Goal: Information Seeking & Learning: Learn about a topic

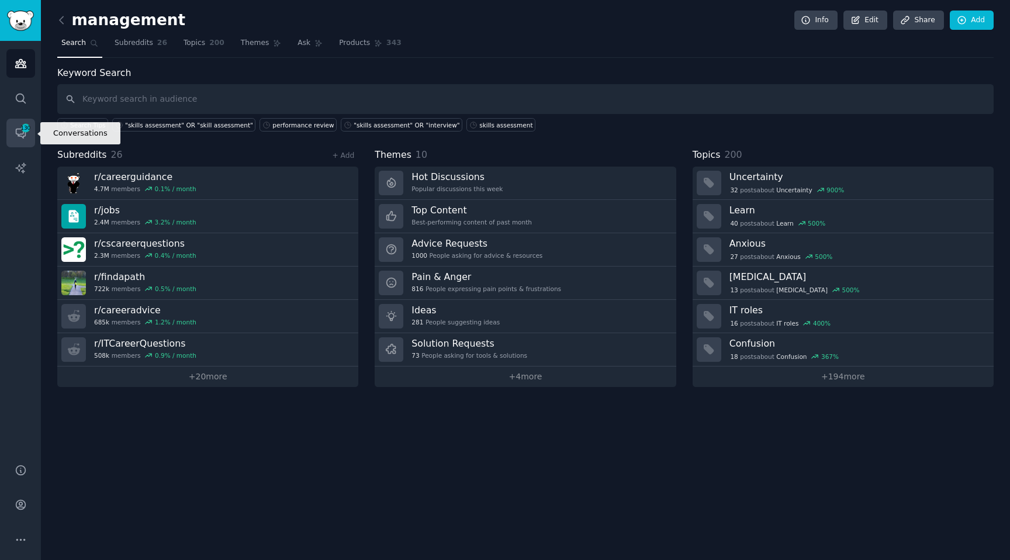
click at [23, 145] on link "Conversations 130" at bounding box center [20, 133] width 29 height 29
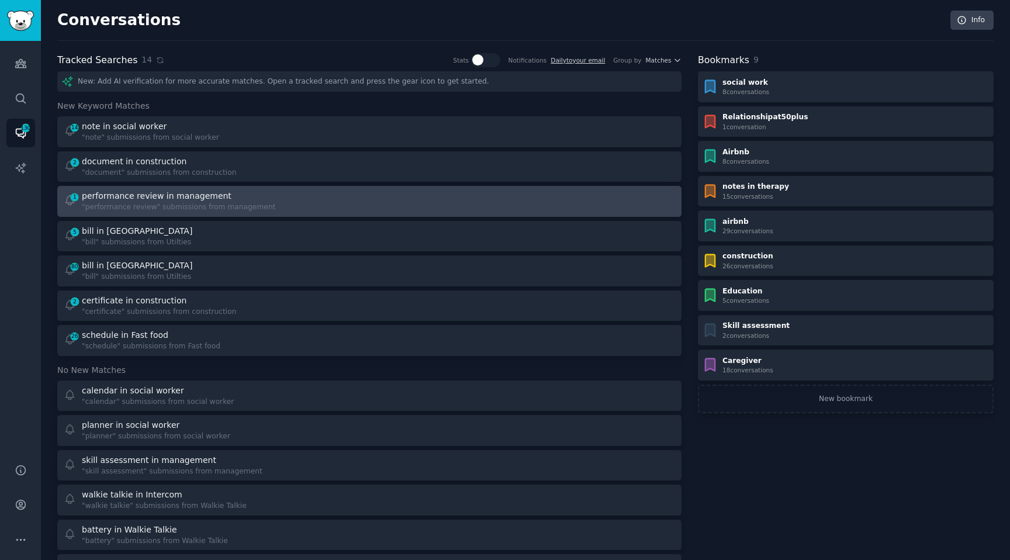
click at [245, 192] on div "performance review in management" at bounding box center [179, 196] width 194 height 12
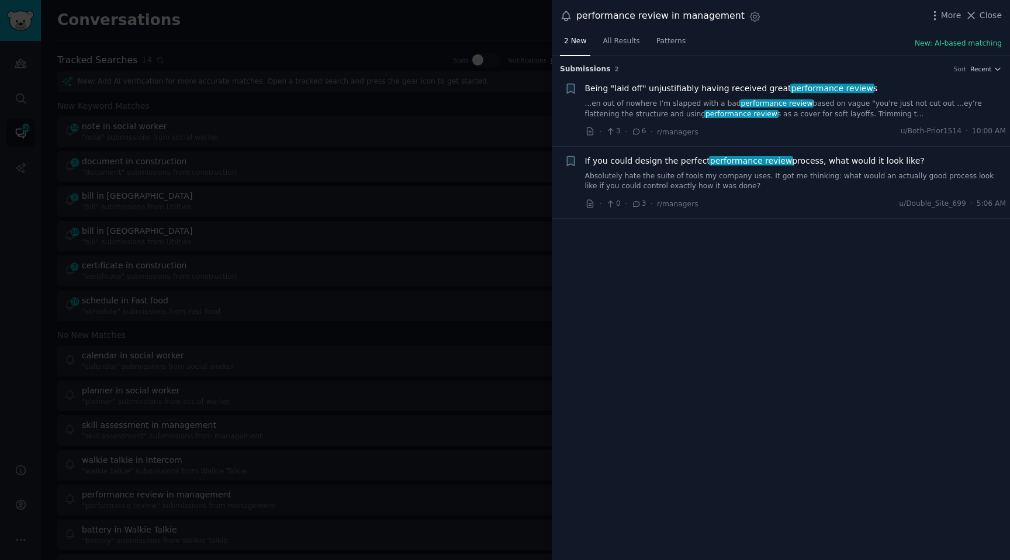
click at [672, 175] on link "Absolutely hate the suite of tools my company uses. It got me thinking: what wo…" at bounding box center [795, 181] width 421 height 20
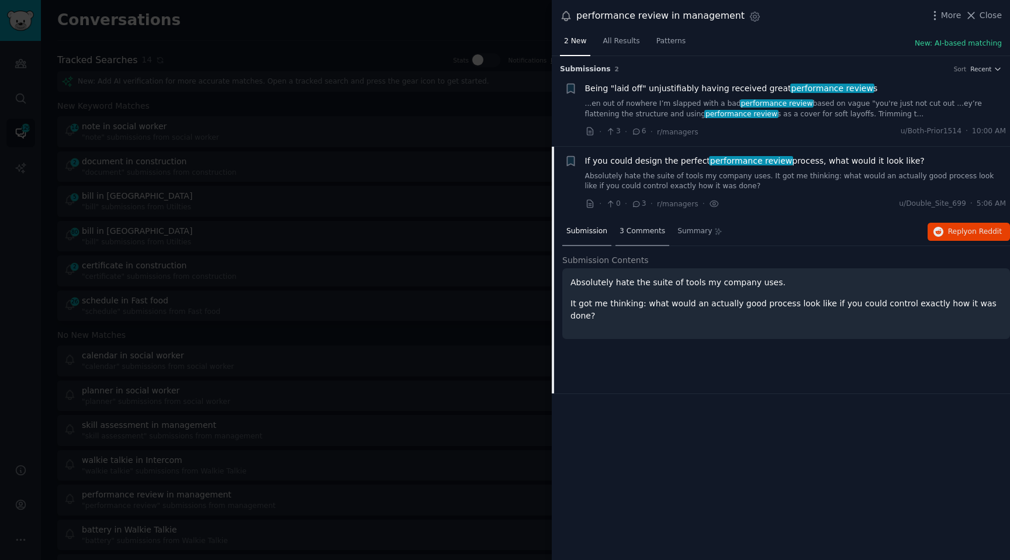
click at [641, 227] on span "3 Comments" at bounding box center [643, 231] width 46 height 11
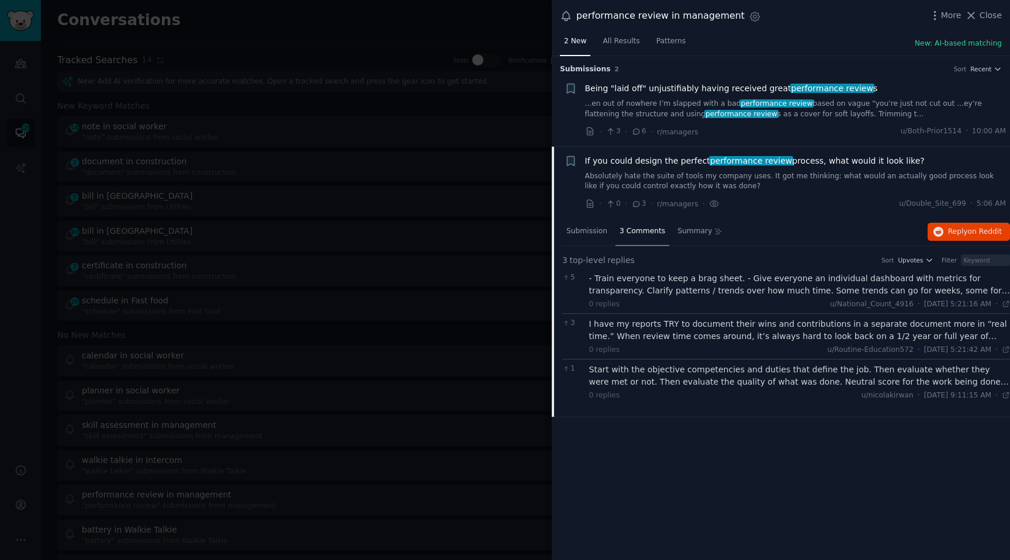
click at [648, 277] on div "- Train everyone to keep a brag sheet. - Give everyone an individual dashboard …" at bounding box center [799, 284] width 421 height 25
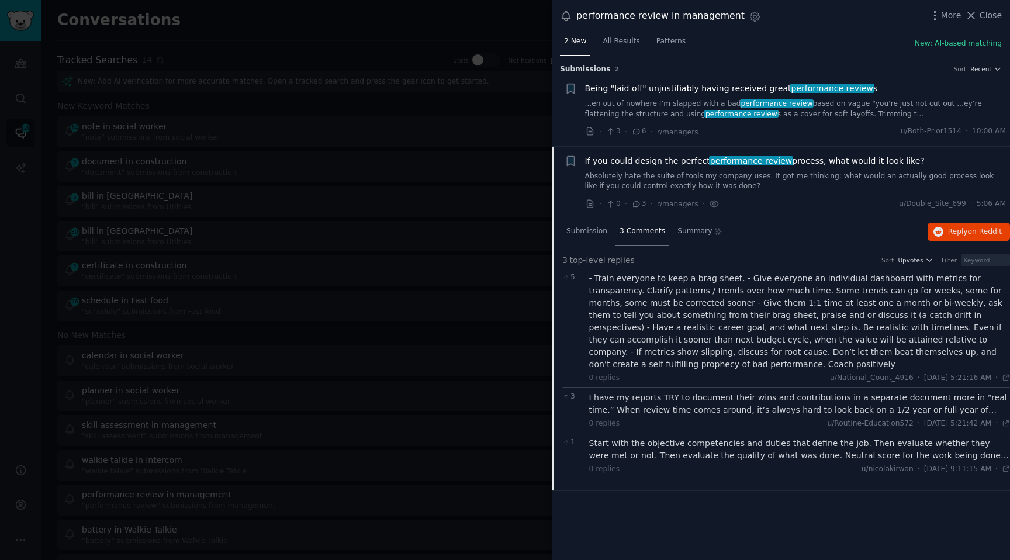
click at [648, 351] on div "- Train everyone to keep a brag sheet. - Give everyone an individual dashboard …" at bounding box center [799, 321] width 421 height 98
click at [631, 396] on div "I have my reports TRY to document their wins and contributions in a separate do…" at bounding box center [799, 404] width 421 height 25
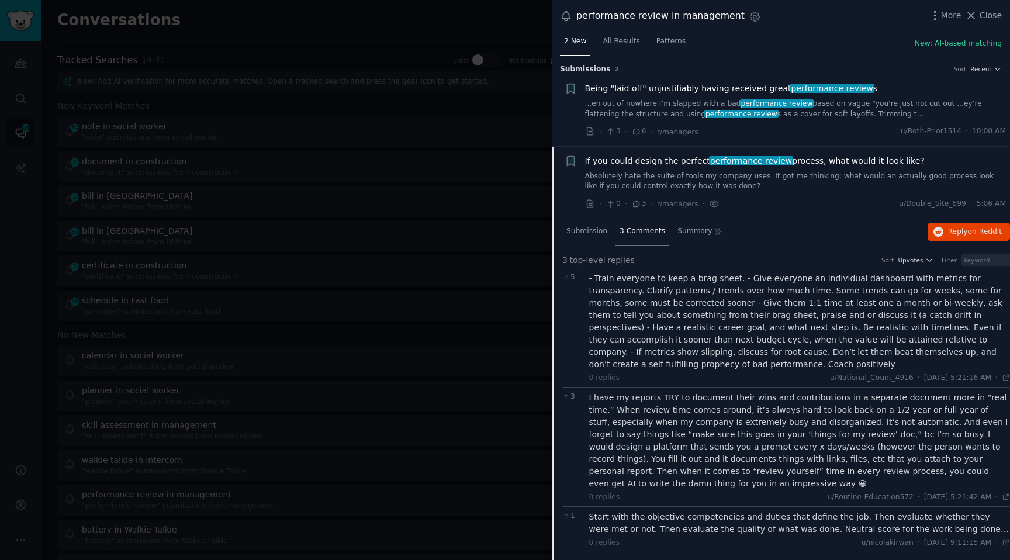
click at [700, 538] on div "0 replies u/[PERSON_NAME][DATE] 9:11:15 AM 9:11 AM ·" at bounding box center [799, 543] width 421 height 11
click at [693, 511] on div "Start with the objective competencies and duties that define the job. Then eval…" at bounding box center [799, 523] width 421 height 25
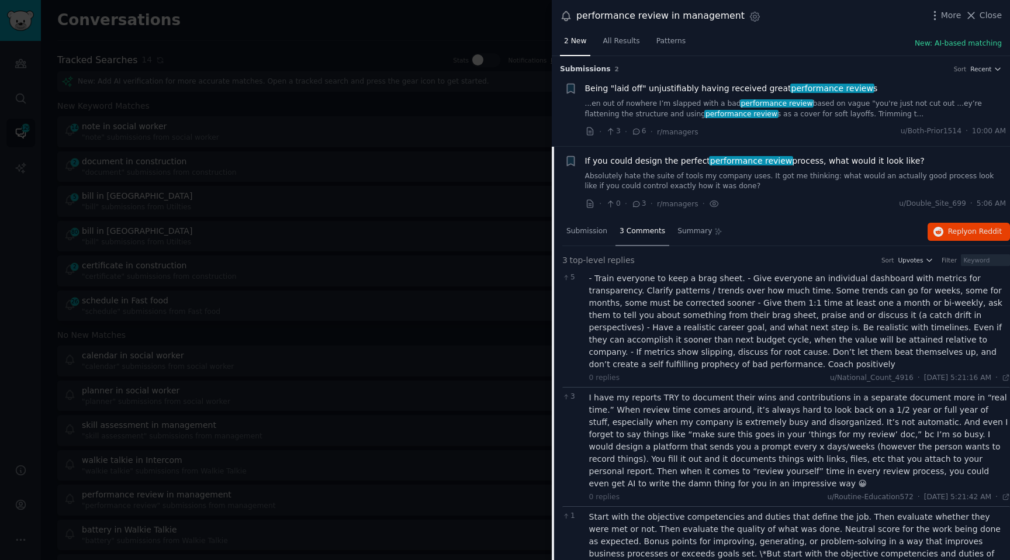
click at [621, 93] on span "Being "laid off" unjustifiably having received great performance review s" at bounding box center [731, 88] width 293 height 12
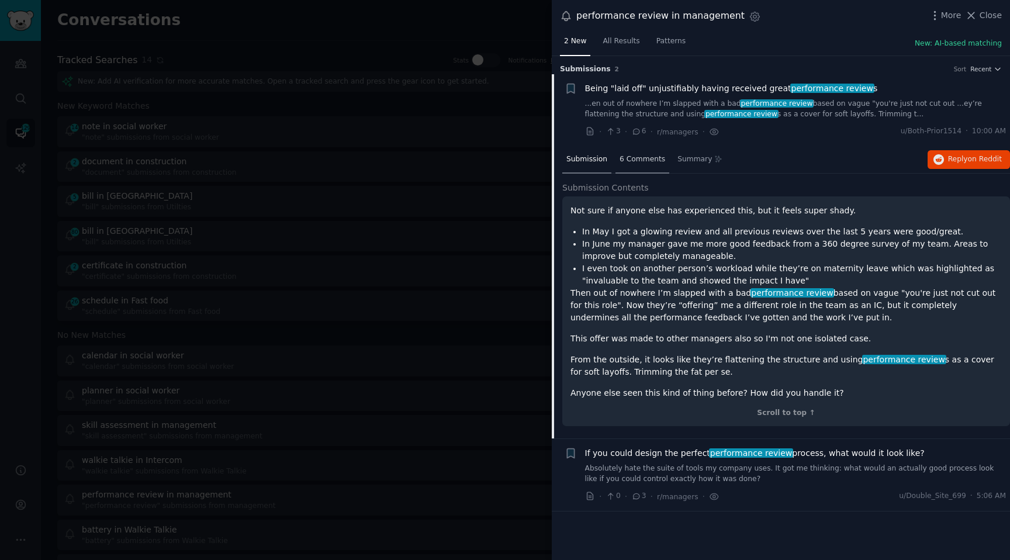
click at [638, 166] on div "6 Comments" at bounding box center [643, 160] width 54 height 28
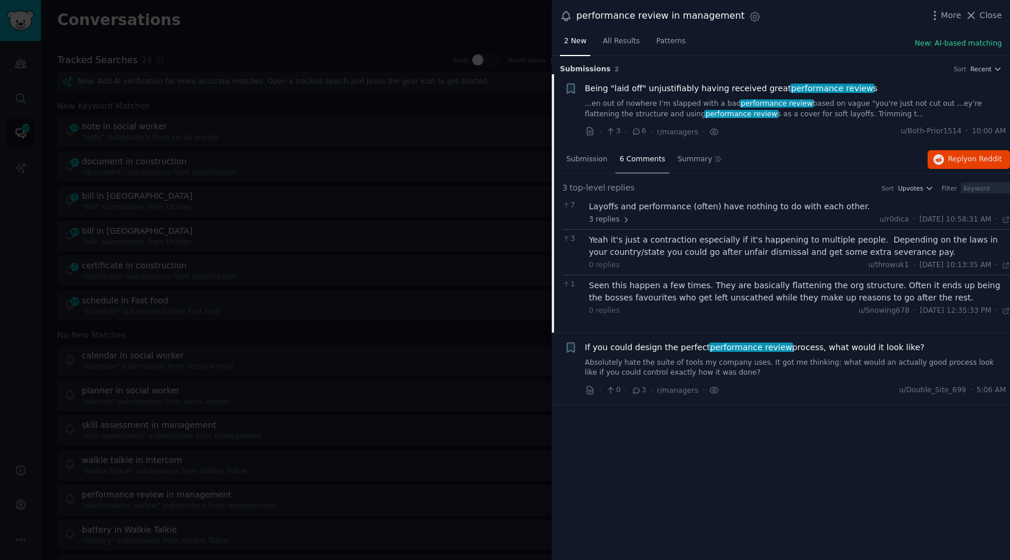
click at [727, 215] on div "3 replies u/r0dica · [DATE] 10:58:31 AM 10:58 AM ·" at bounding box center [799, 220] width 421 height 11
click at [714, 209] on div "Layoffs and performance (often) have nothing to do with each other." at bounding box center [799, 207] width 421 height 12
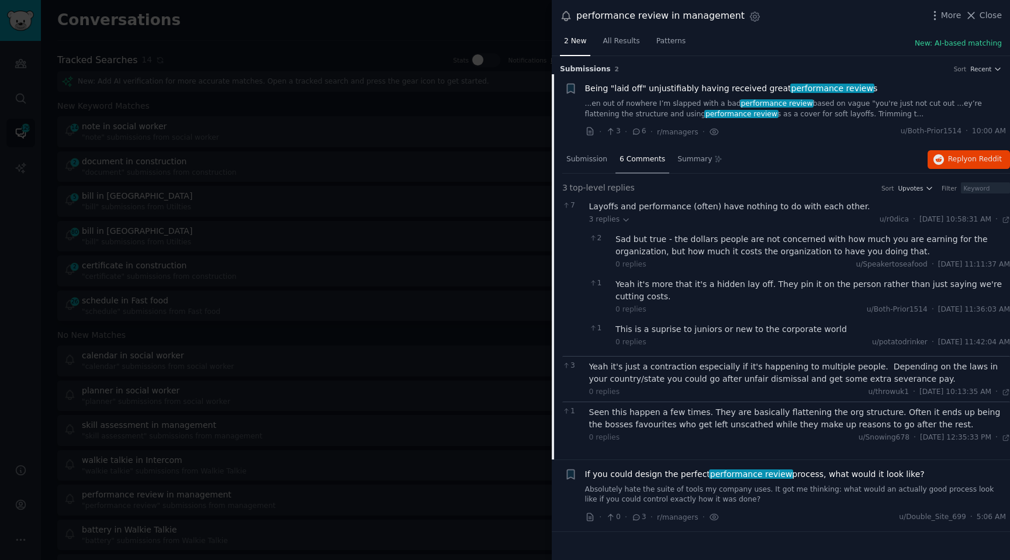
click at [682, 374] on div "Yeah it's just a contraction especially if it's happening to multiple people. D…" at bounding box center [799, 373] width 421 height 25
click at [668, 382] on div "Yeah it's just a contraction especially if it's happening to multiple people. D…" at bounding box center [799, 373] width 421 height 25
click at [668, 372] on div "Yeah it's just a contraction especially if it's happening to multiple people. D…" at bounding box center [799, 373] width 421 height 25
click at [647, 421] on div "Seen this happen a few times. They are basically flattening the org structure. …" at bounding box center [799, 418] width 421 height 25
click at [464, 319] on div at bounding box center [505, 280] width 1010 height 560
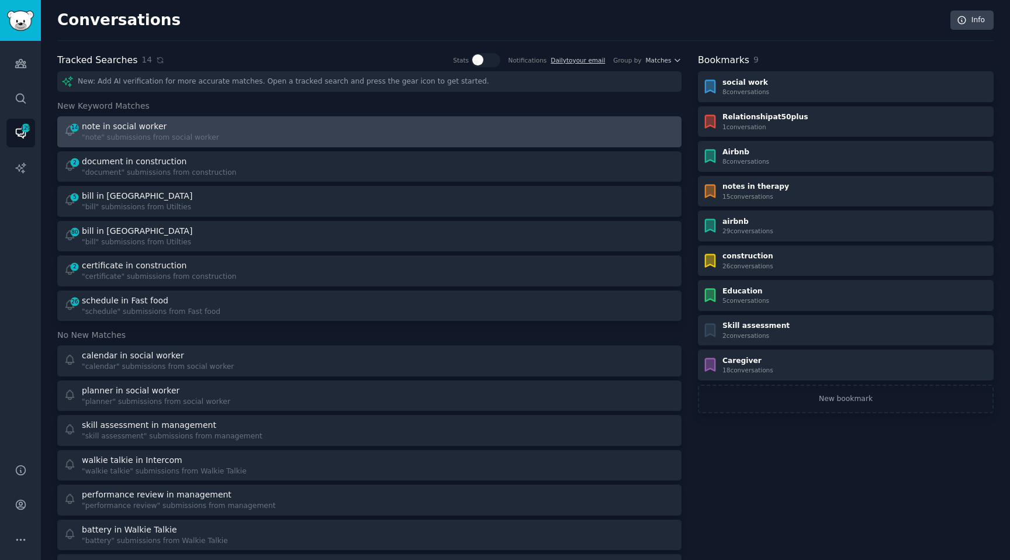
click at [111, 126] on div "note in social worker" at bounding box center [124, 126] width 85 height 12
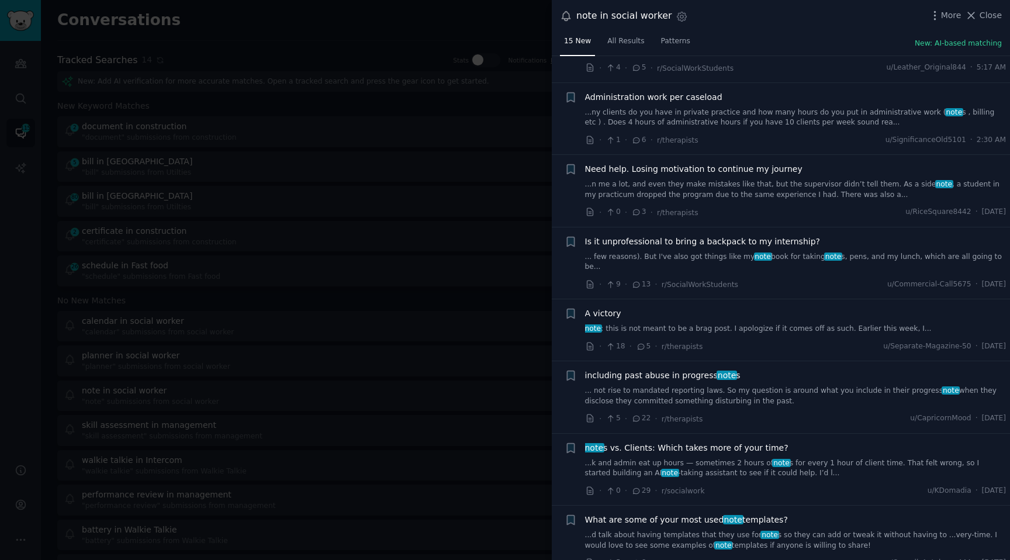
scroll to position [64, 0]
click at [692, 251] on link "... few reasons). But I've also got things like my note book for taking note s,…" at bounding box center [795, 261] width 421 height 20
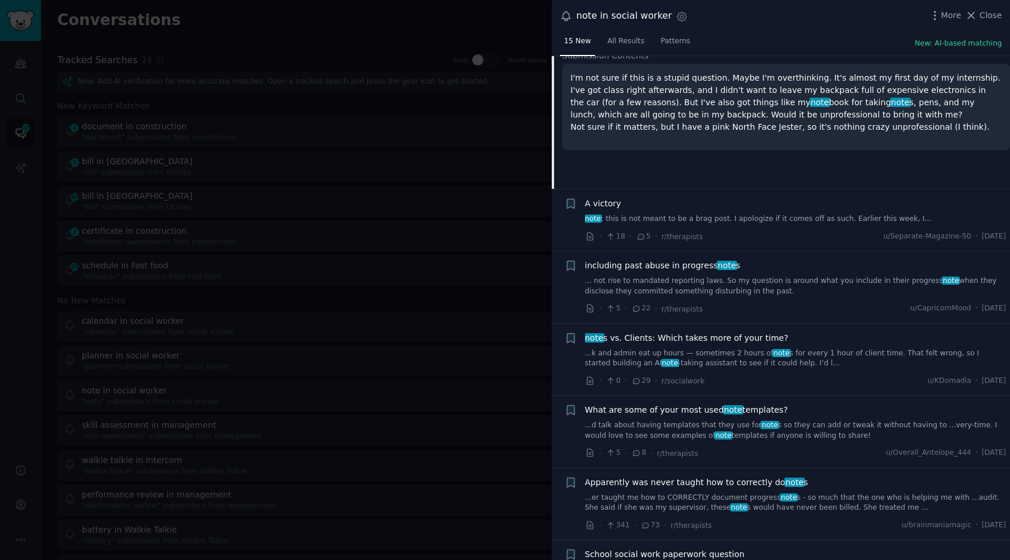
scroll to position [388, 0]
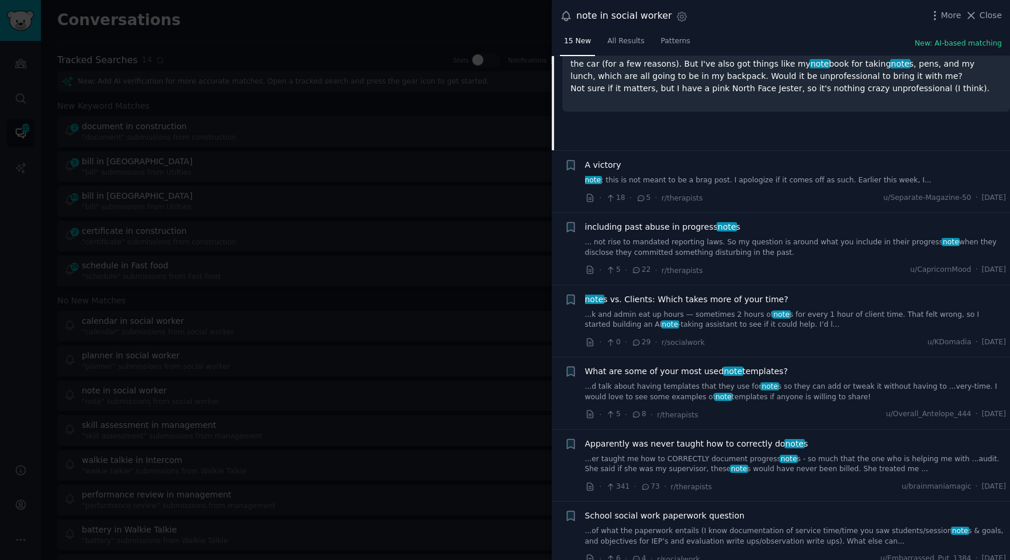
click at [672, 240] on link "... not rise to mandated reporting laws. So my question is around what you incl…" at bounding box center [795, 247] width 421 height 20
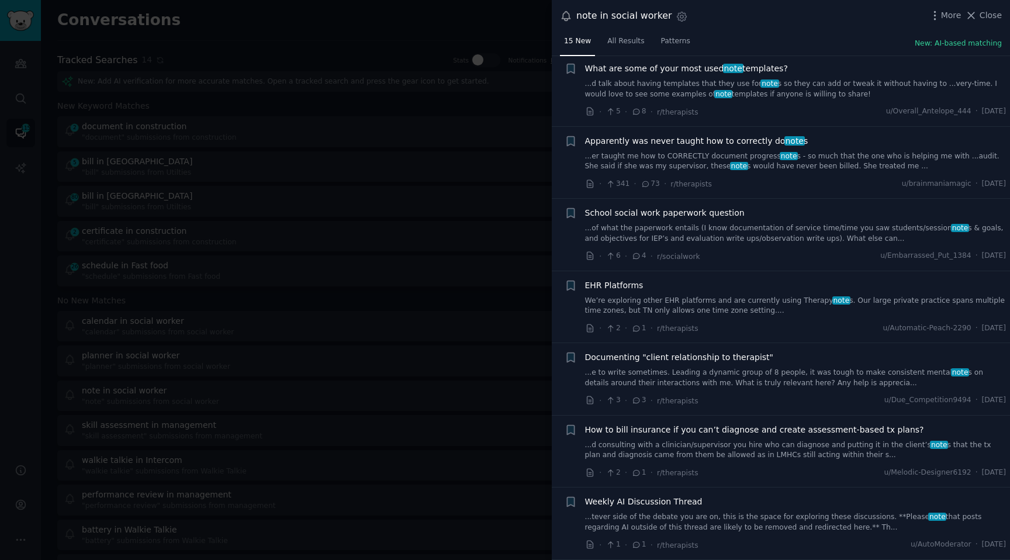
scroll to position [752, 0]
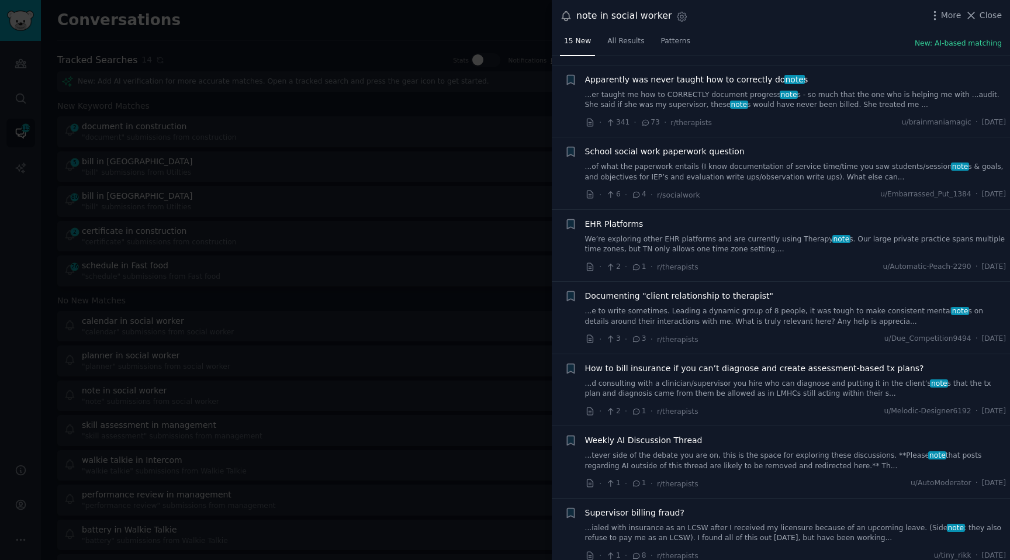
click at [465, 226] on div at bounding box center [505, 280] width 1010 height 560
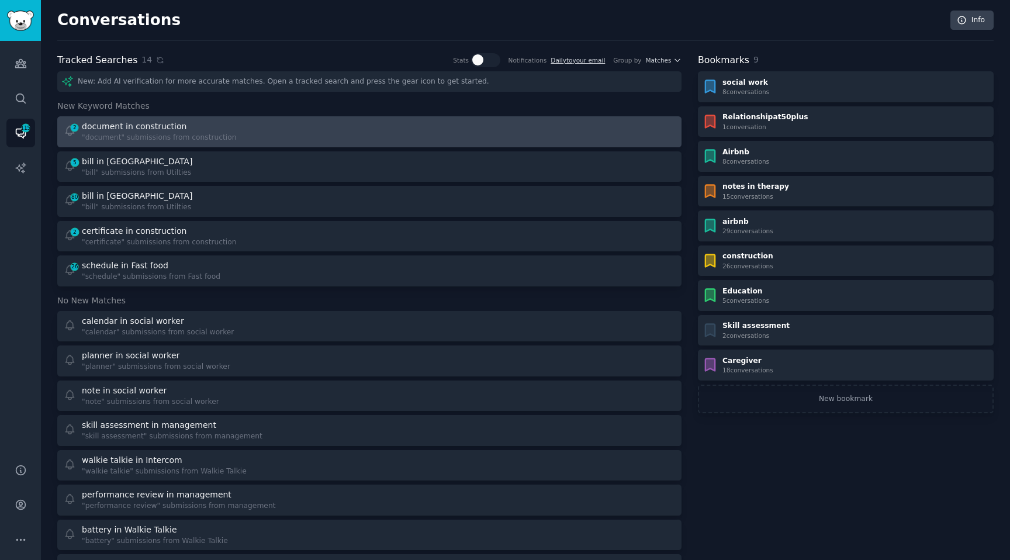
click at [126, 137] on div ""document" submissions from construction" at bounding box center [159, 138] width 155 height 11
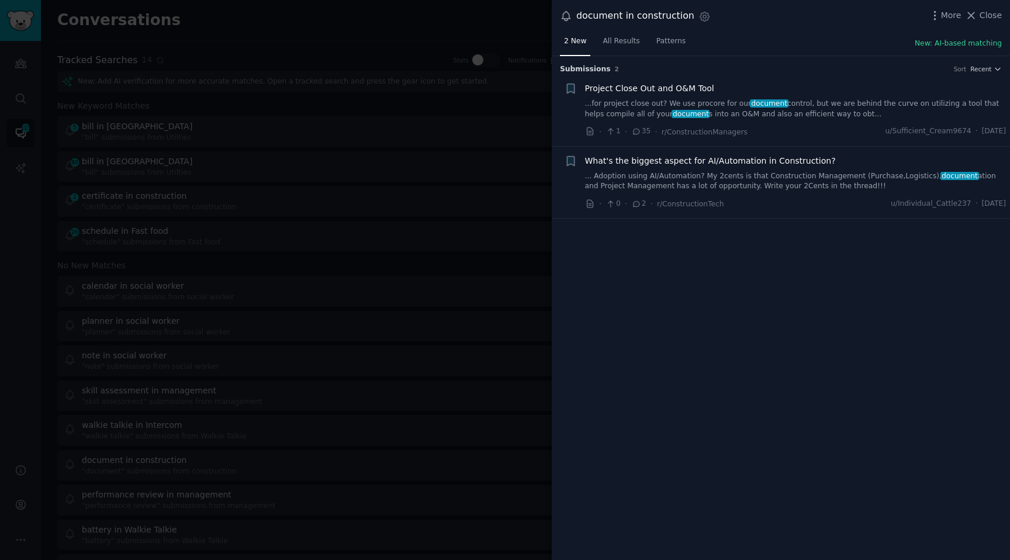
click at [758, 183] on link "... Adoption using AI/Automation? My 2cents is that Construction Management (Pu…" at bounding box center [795, 181] width 421 height 20
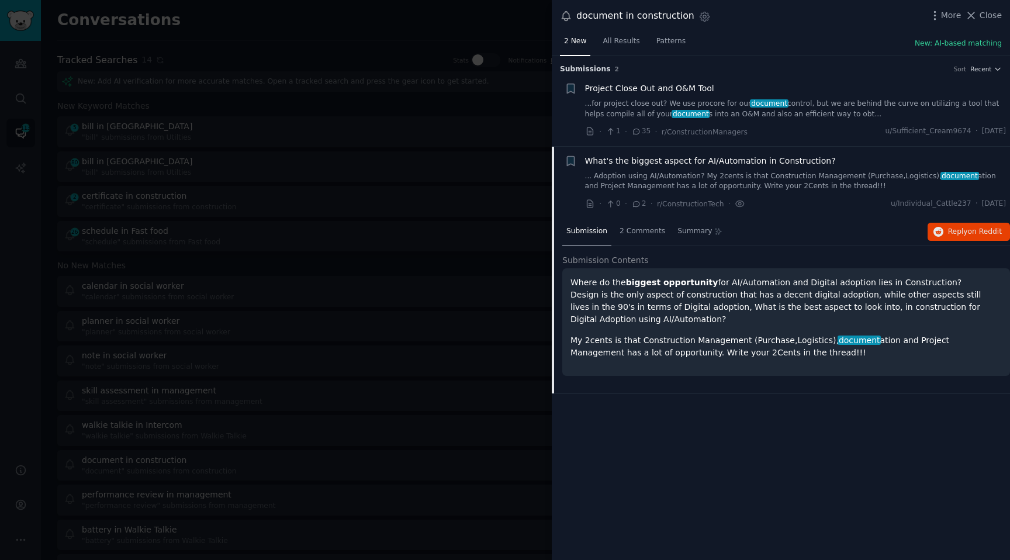
click at [661, 355] on p "My 2cents is that Construction Management (Purchase,Logistics), document ation …" at bounding box center [786, 346] width 431 height 25
click at [717, 354] on p "My 2cents is that Construction Management (Purchase,Logistics), document ation …" at bounding box center [786, 346] width 431 height 25
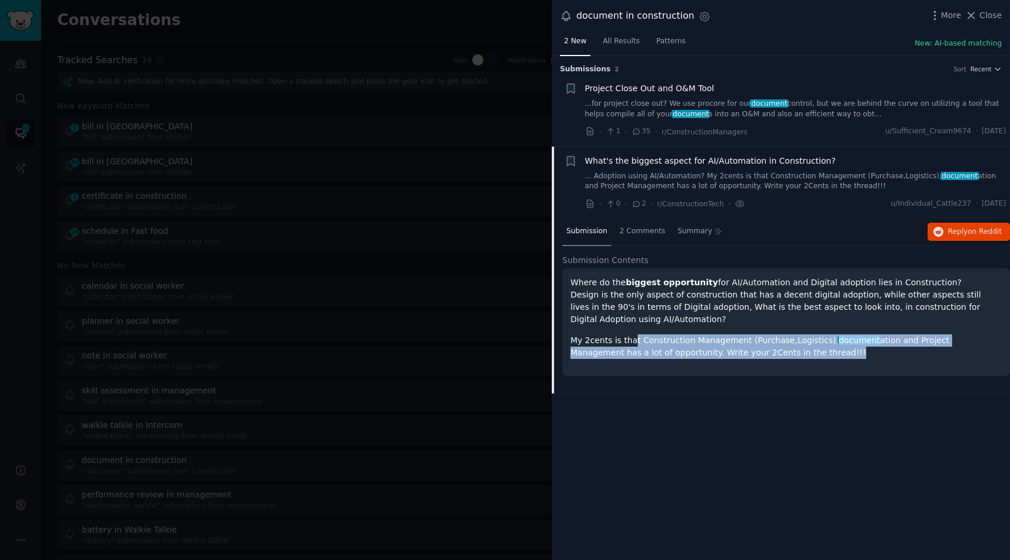
drag, startPoint x: 773, startPoint y: 354, endPoint x: 628, endPoint y: 335, distance: 145.7
click at [628, 335] on p "My 2cents is that Construction Management (Purchase,Logistics), document ation …" at bounding box center [786, 346] width 431 height 25
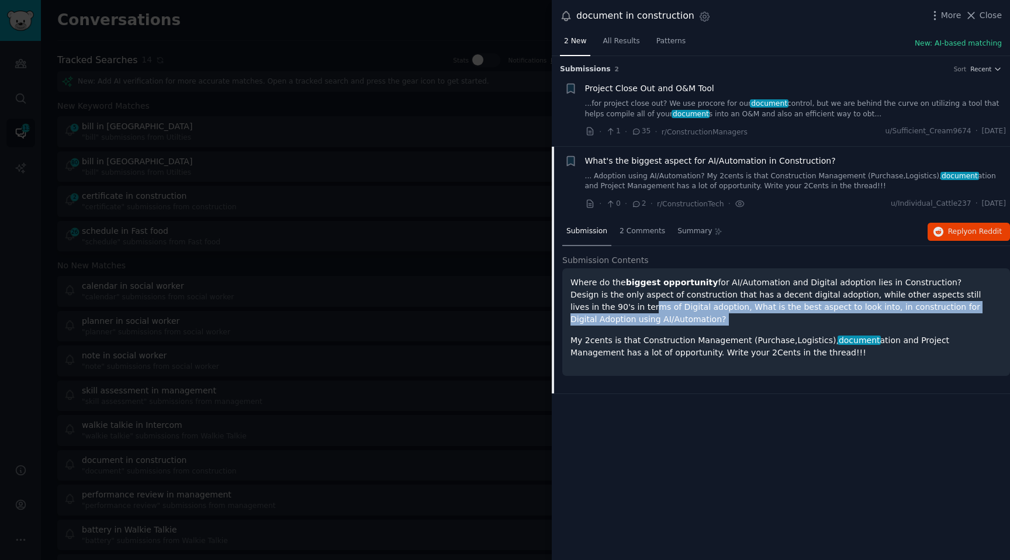
drag, startPoint x: 638, startPoint y: 325, endPoint x: 600, endPoint y: 305, distance: 42.9
click at [600, 305] on div "Where do the biggest opportunity for AI/Automation and Digital adoption lies in…" at bounding box center [786, 318] width 431 height 82
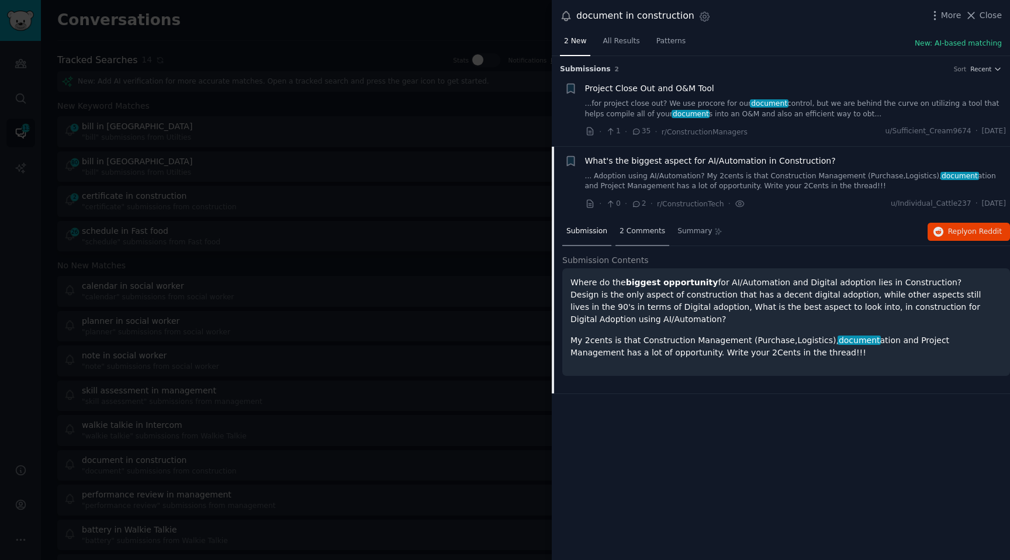
click at [636, 238] on div "2 Comments" at bounding box center [643, 232] width 54 height 28
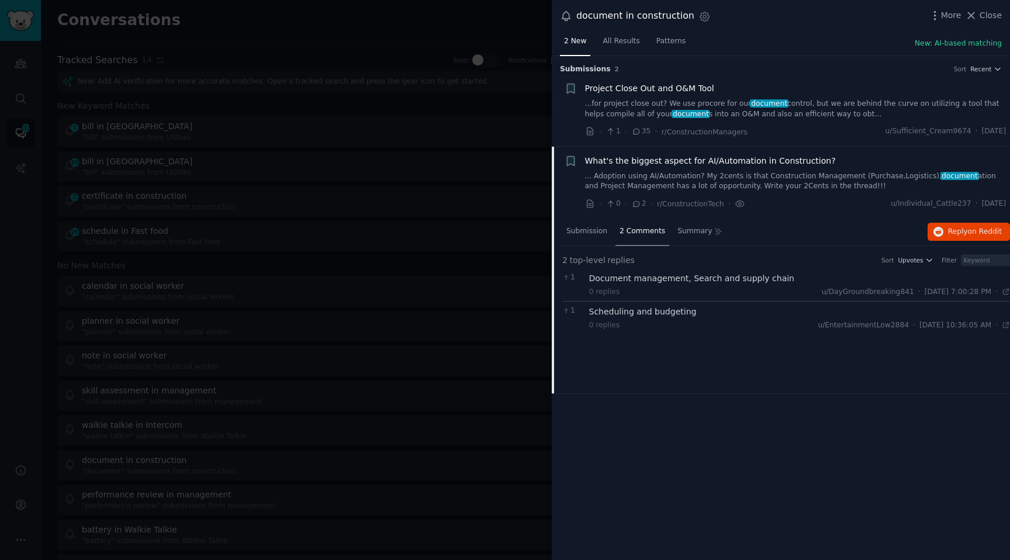
click at [641, 277] on div "Document management, Search and supply chain" at bounding box center [799, 278] width 421 height 12
click at [698, 283] on div "Document management, Search and supply chain" at bounding box center [799, 278] width 421 height 12
click at [640, 316] on div "Scheduling and budgeting" at bounding box center [799, 312] width 421 height 12
click at [697, 281] on div "Document management, Search and supply chain" at bounding box center [799, 278] width 421 height 12
click at [552, 216] on li "+ What's the biggest aspect for AI/Automation in Construction? ... Adoption usi…" at bounding box center [781, 183] width 458 height 72
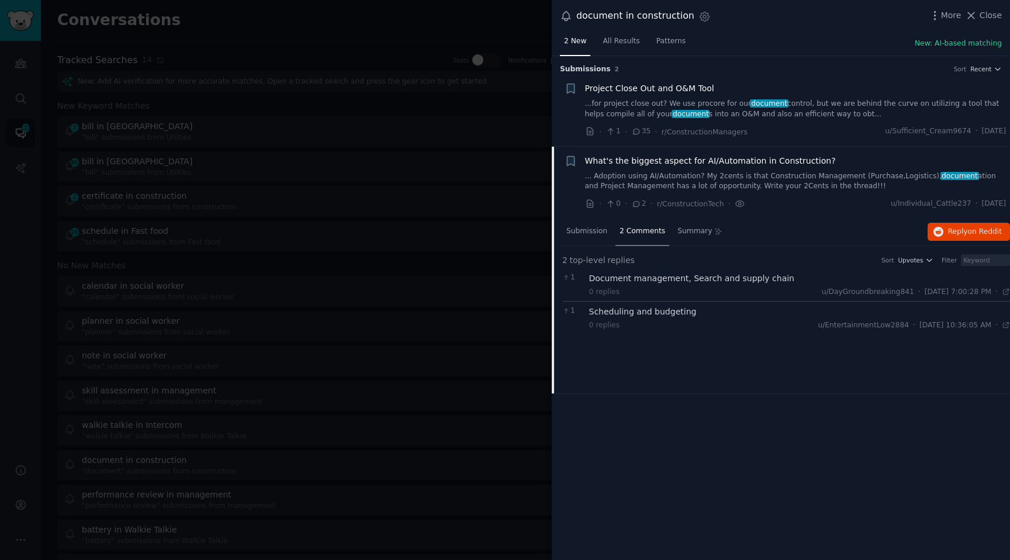
click at [474, 216] on div at bounding box center [505, 280] width 1010 height 560
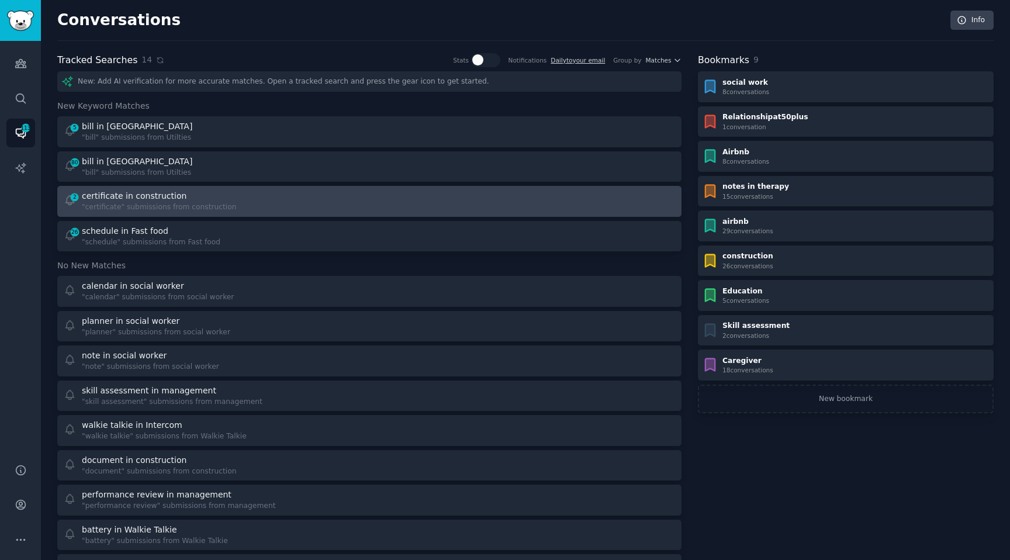
click at [226, 198] on div "certificate in construction" at bounding box center [159, 196] width 155 height 12
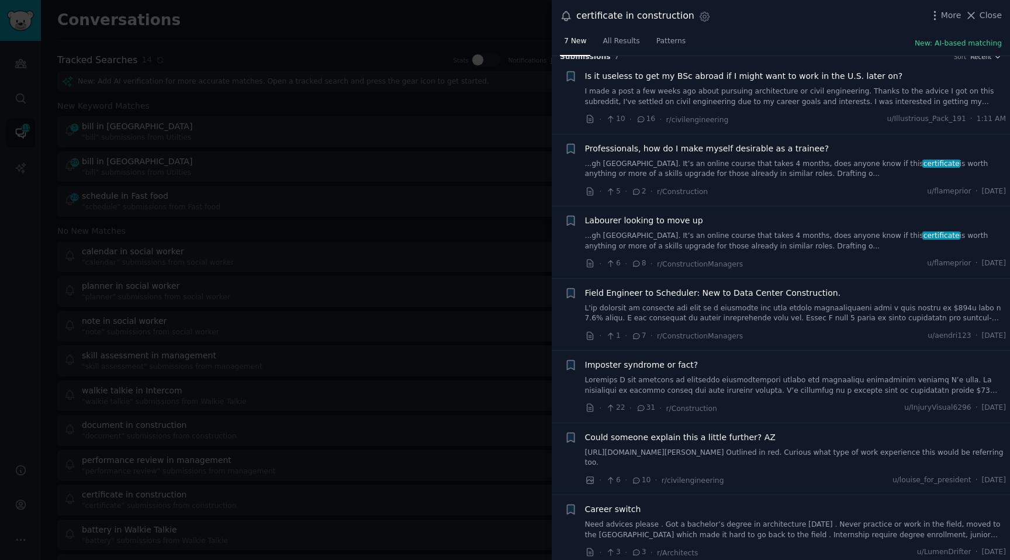
scroll to position [19, 0]
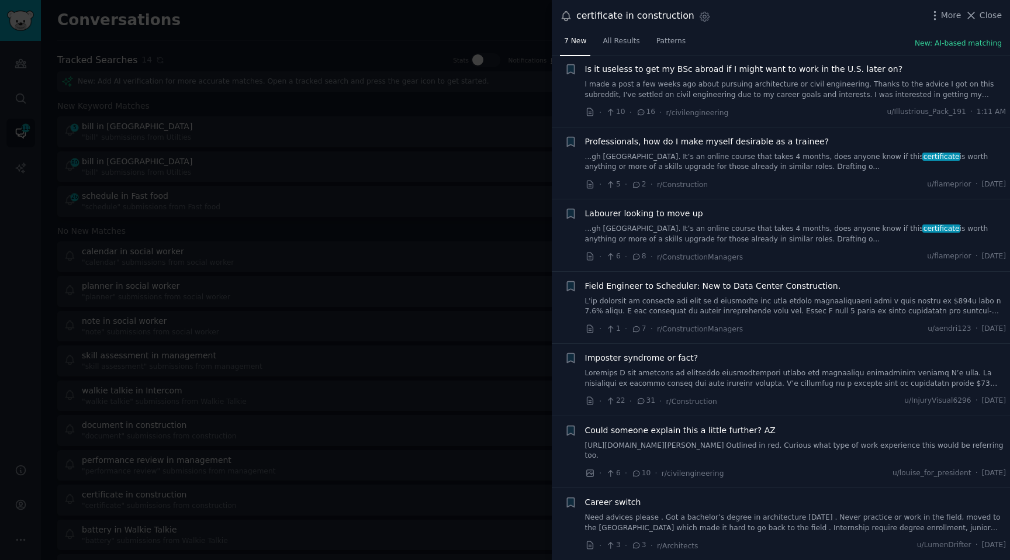
click at [779, 240] on link "...gh [GEOGRAPHIC_DATA]. It’s an online course that takes 4 months, does anyone…" at bounding box center [795, 234] width 421 height 20
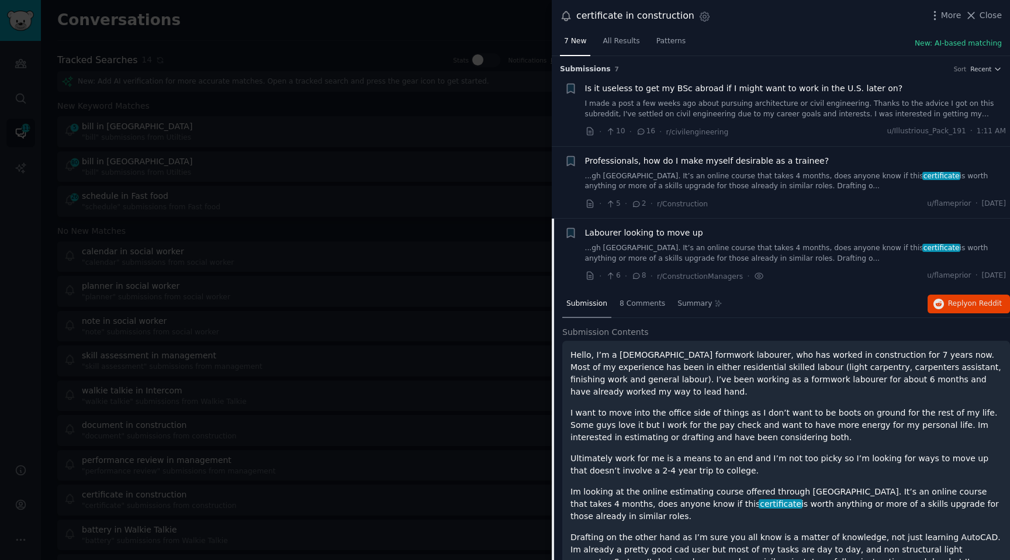
click at [482, 189] on div at bounding box center [505, 280] width 1010 height 560
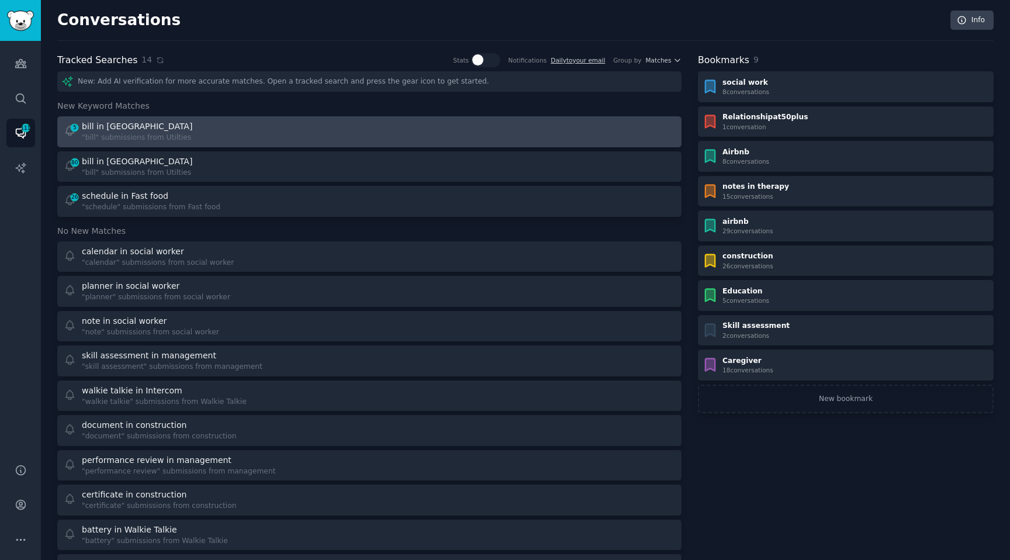
click at [150, 132] on div "bill in [GEOGRAPHIC_DATA]" at bounding box center [138, 126] width 113 height 12
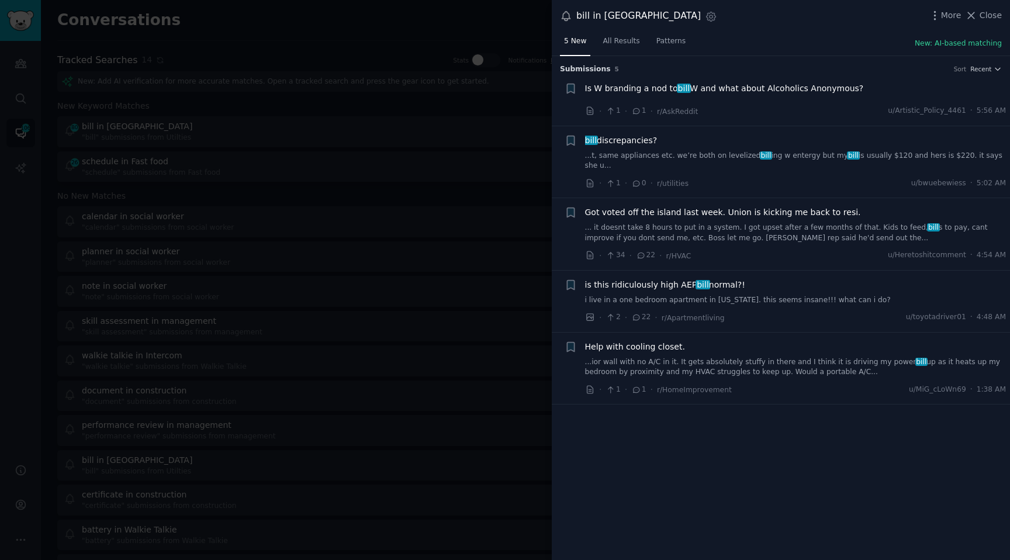
click at [496, 156] on div at bounding box center [505, 280] width 1010 height 560
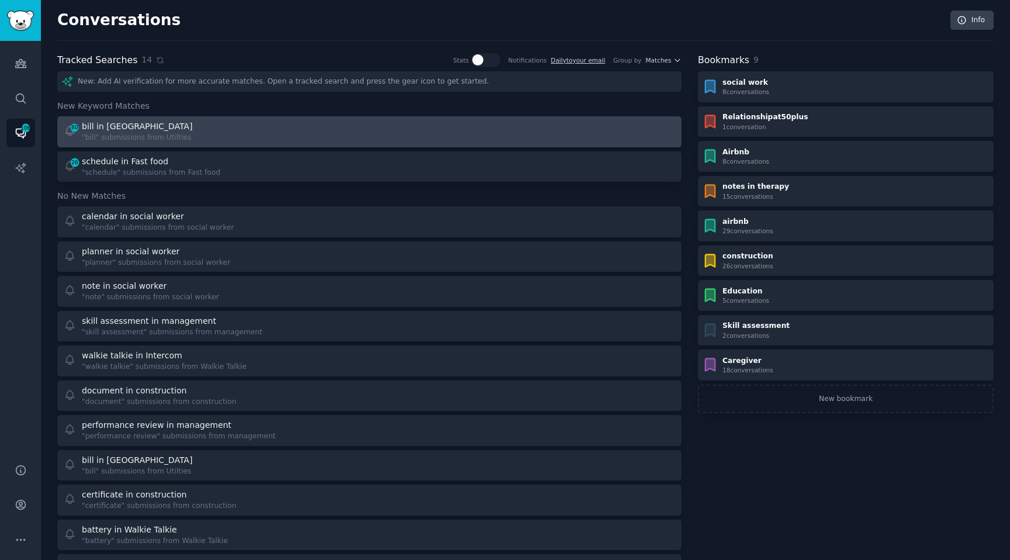
click at [147, 136] on div ""bill" submissions from Utilties" at bounding box center [138, 138] width 113 height 11
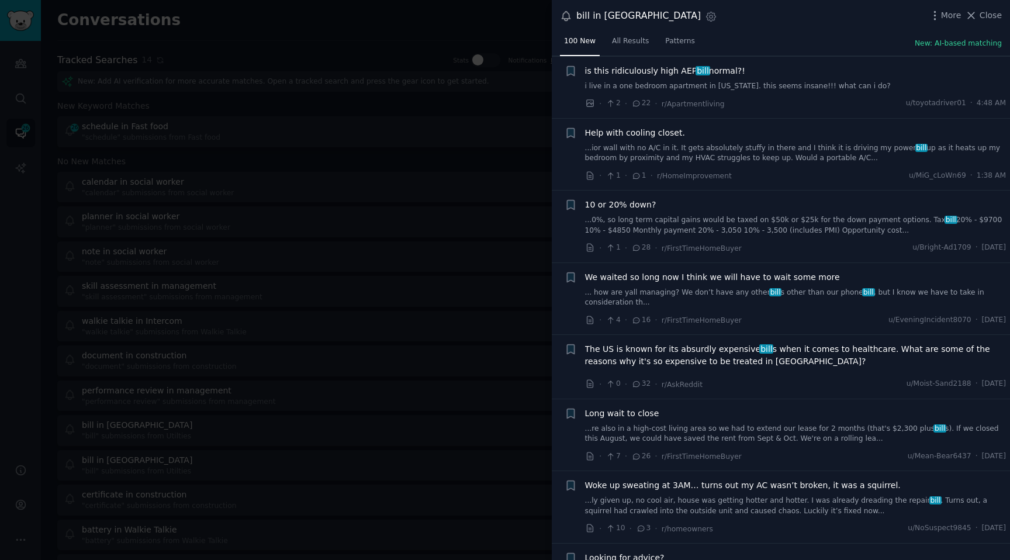
scroll to position [213, 0]
click at [738, 457] on div "· 7 · 26 · r/FirstTimeHomeBuyer u/Mean-Bear6437 · [DATE]" at bounding box center [795, 457] width 421 height 12
click at [737, 457] on div "· 7 · 26 · r/FirstTimeHomeBuyer u/Mean-Bear6437 · [DATE]" at bounding box center [795, 457] width 421 height 12
click at [737, 458] on div "· 7 · 26 · r/FirstTimeHomeBuyer u/Mean-Bear6437 · [DATE]" at bounding box center [795, 457] width 421 height 12
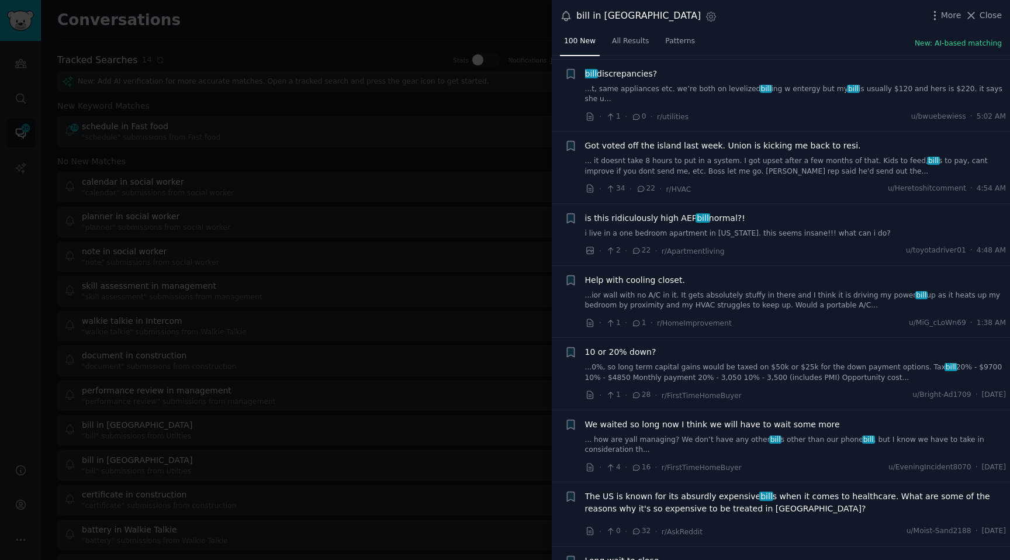
scroll to position [0, 0]
